Goal: Information Seeking & Learning: Learn about a topic

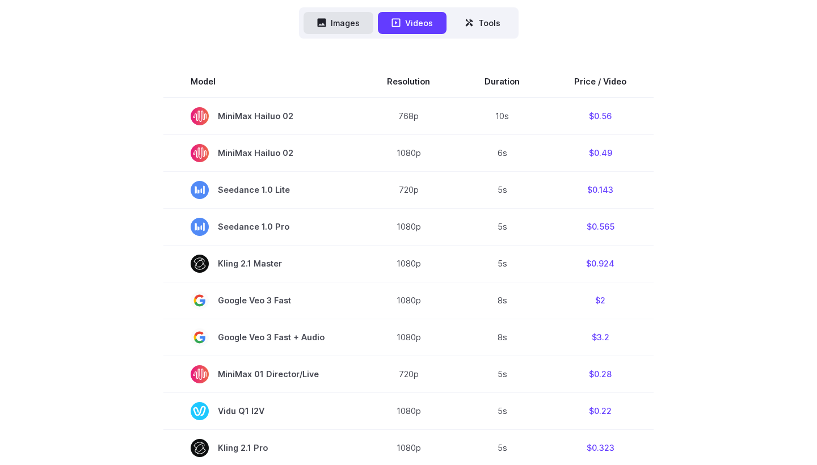
click at [318, 19] on icon at bounding box center [321, 22] width 9 height 9
click at [349, 23] on button "Images" at bounding box center [339, 23] width 70 height 22
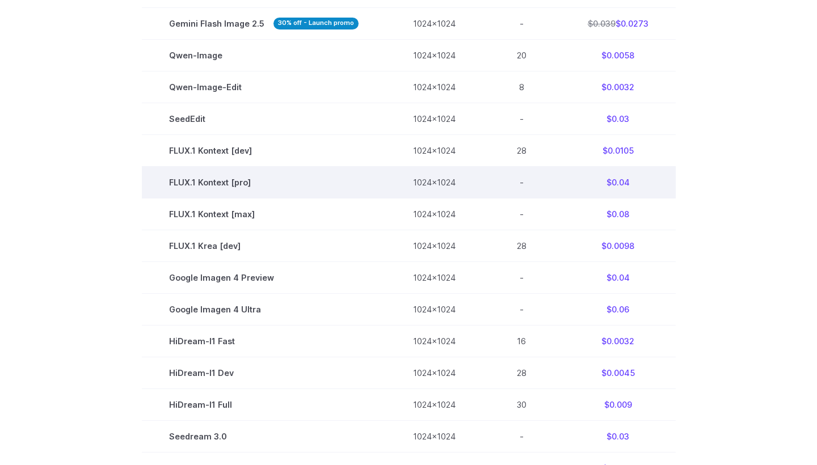
scroll to position [470, 0]
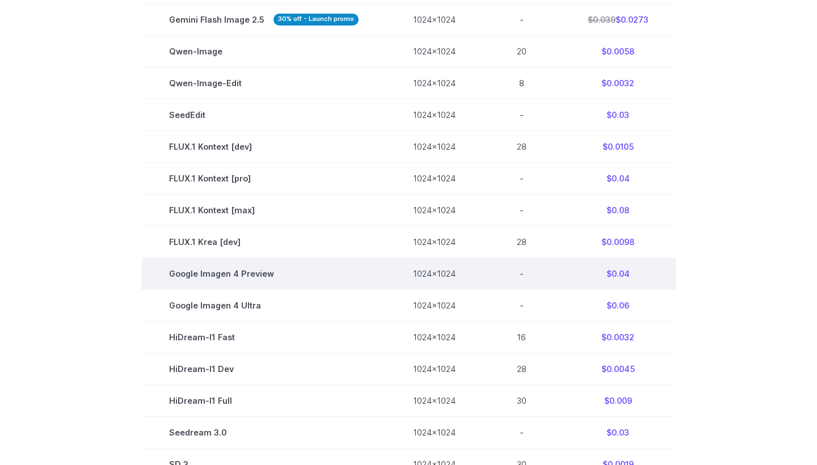
click at [613, 276] on td "$0.04" at bounding box center [618, 274] width 115 height 32
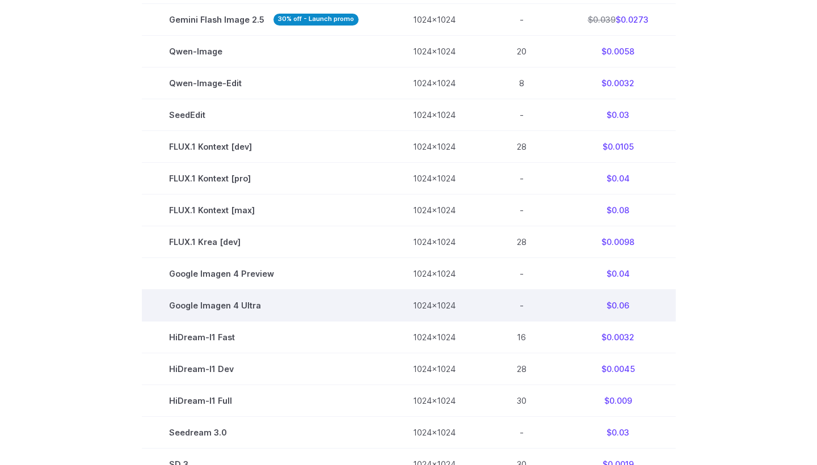
click at [615, 315] on td "$0.06" at bounding box center [618, 306] width 115 height 32
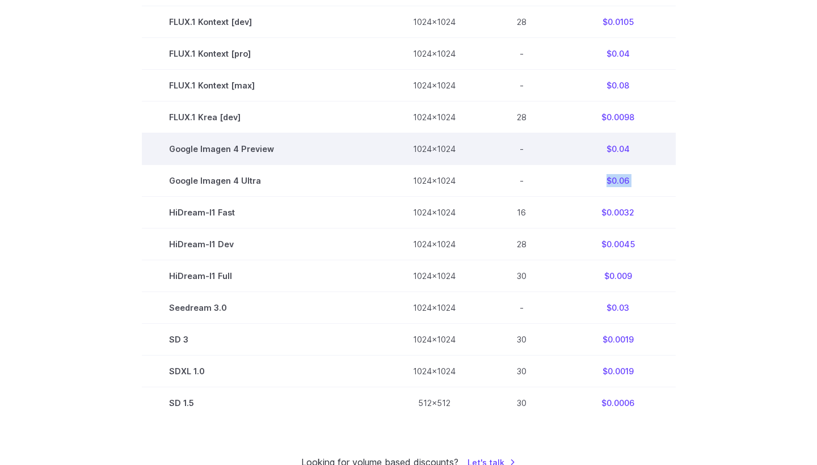
scroll to position [594, 0]
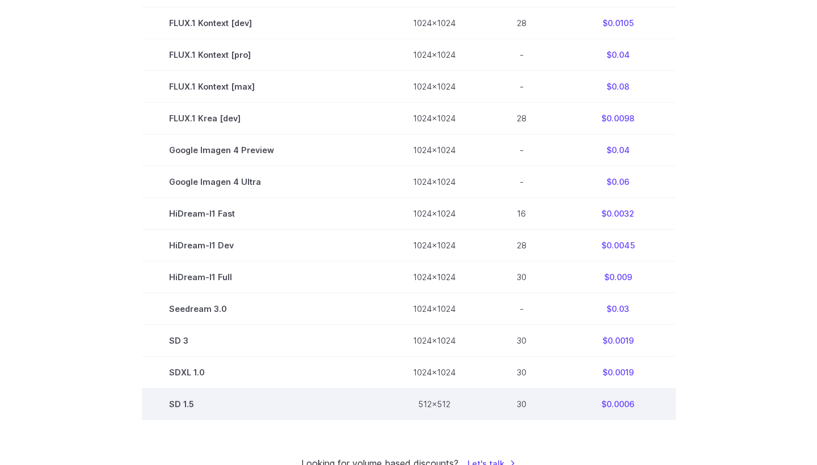
click at [614, 412] on td "$0.0006" at bounding box center [618, 405] width 115 height 32
click at [626, 410] on td "$0.0006" at bounding box center [618, 405] width 115 height 32
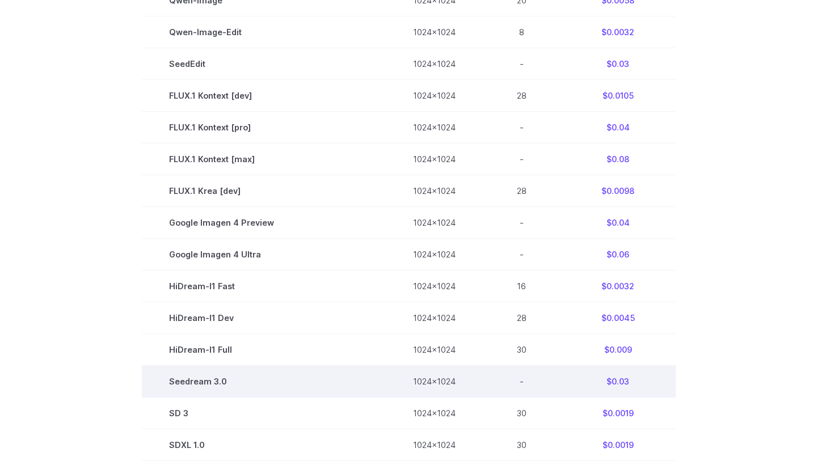
scroll to position [520, 0]
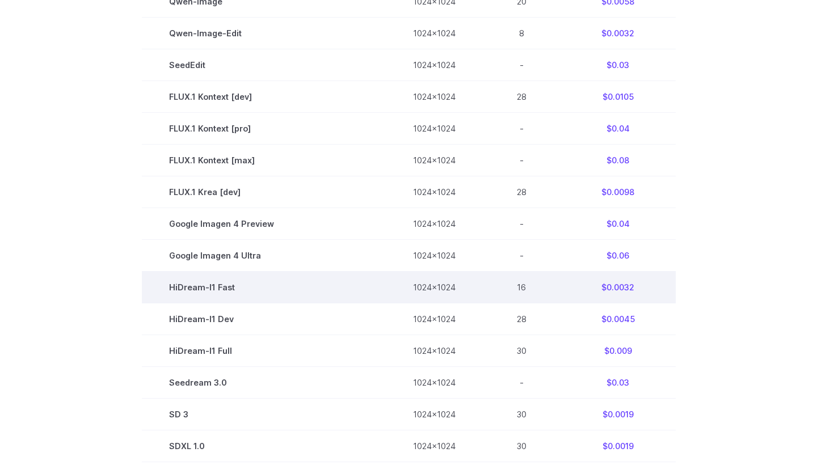
click at [624, 293] on td "$0.0032" at bounding box center [618, 288] width 115 height 32
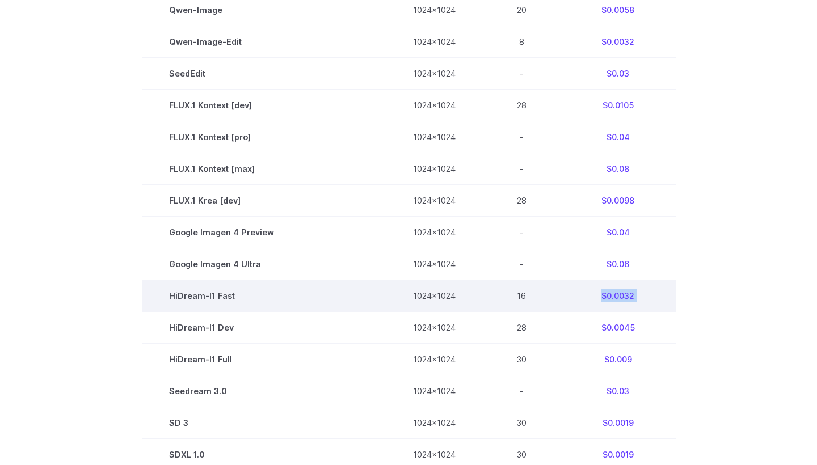
scroll to position [524, 0]
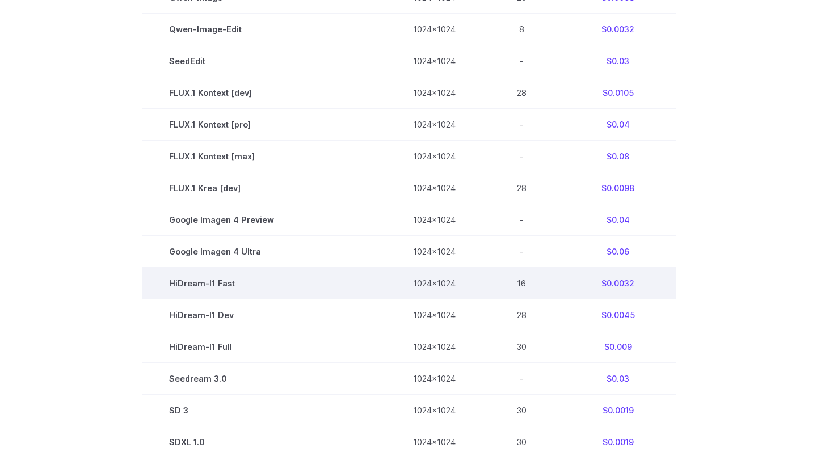
click at [180, 282] on td "HiDream-I1 Fast" at bounding box center [264, 284] width 244 height 32
copy tr "HiDream-I1 Fast"
